Goal: Information Seeking & Learning: Learn about a topic

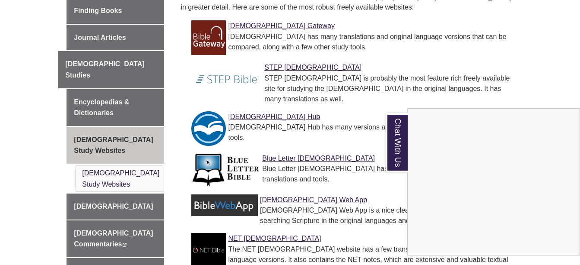
scroll to position [291, 0]
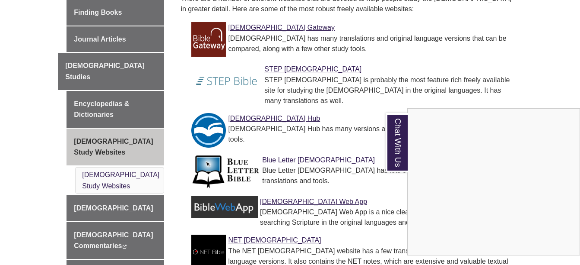
click at [108, 204] on div "Chat With Us" at bounding box center [290, 132] width 580 height 265
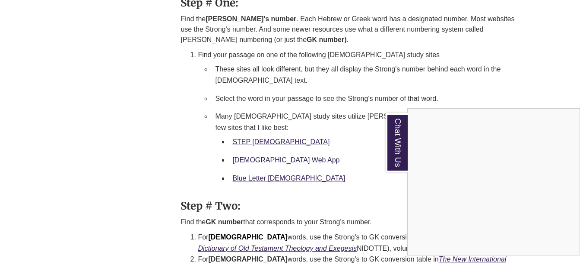
scroll to position [906, 0]
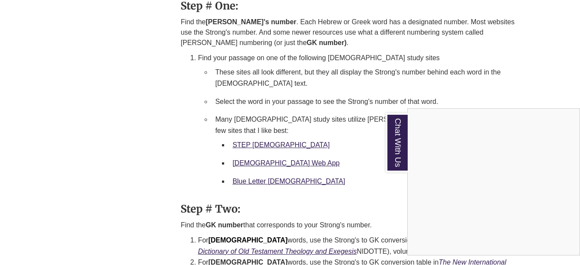
click at [293, 191] on div "Chat With Us" at bounding box center [290, 132] width 580 height 265
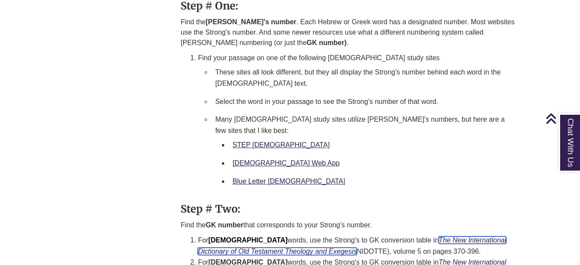
click at [271, 236] on icon "The New International Dictionary of Old Testament Theology and Exegesis" at bounding box center [352, 245] width 309 height 19
